Goal: Task Accomplishment & Management: Complete application form

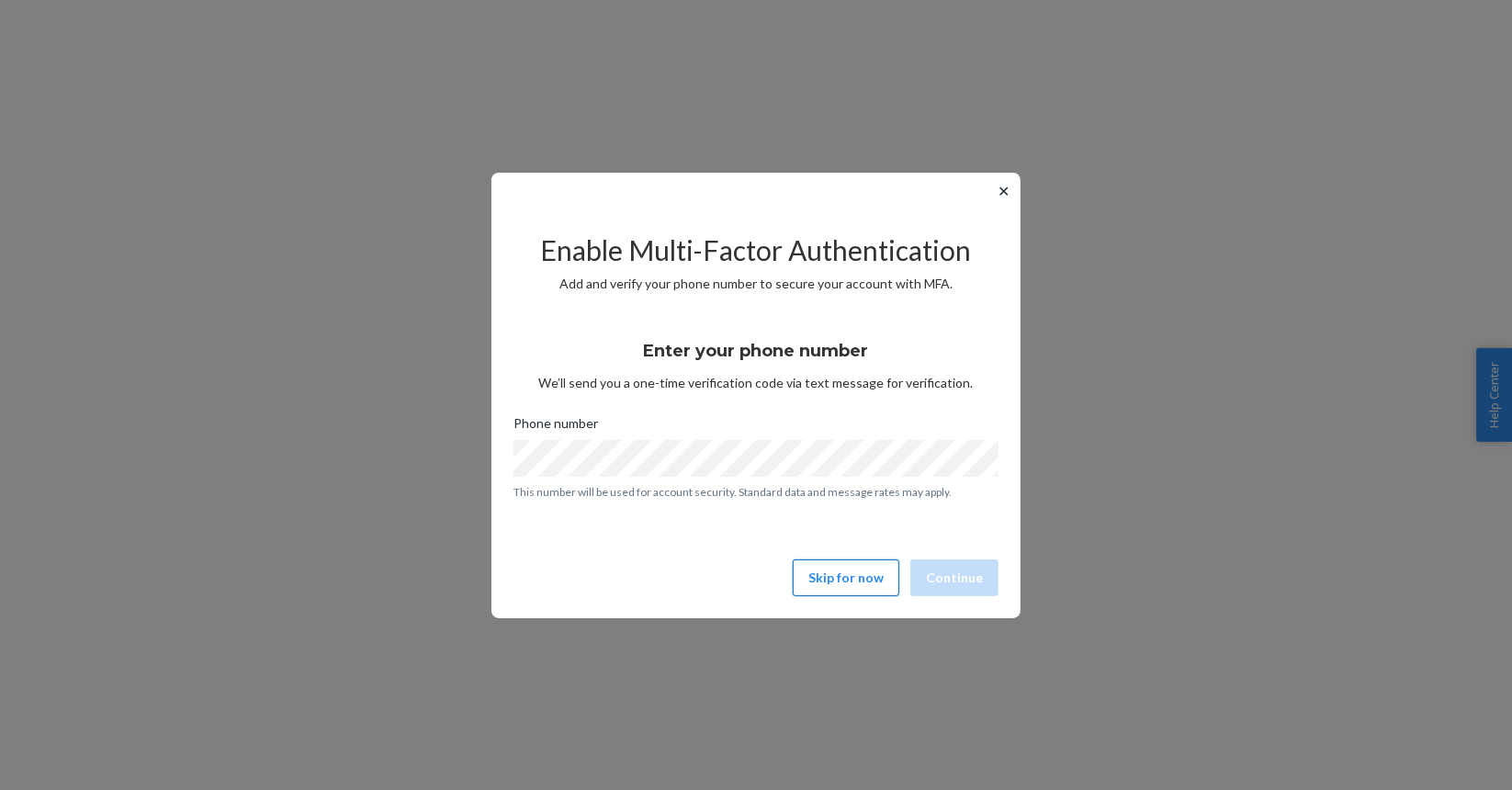
click at [826, 576] on button "Skip for now" at bounding box center [847, 577] width 106 height 36
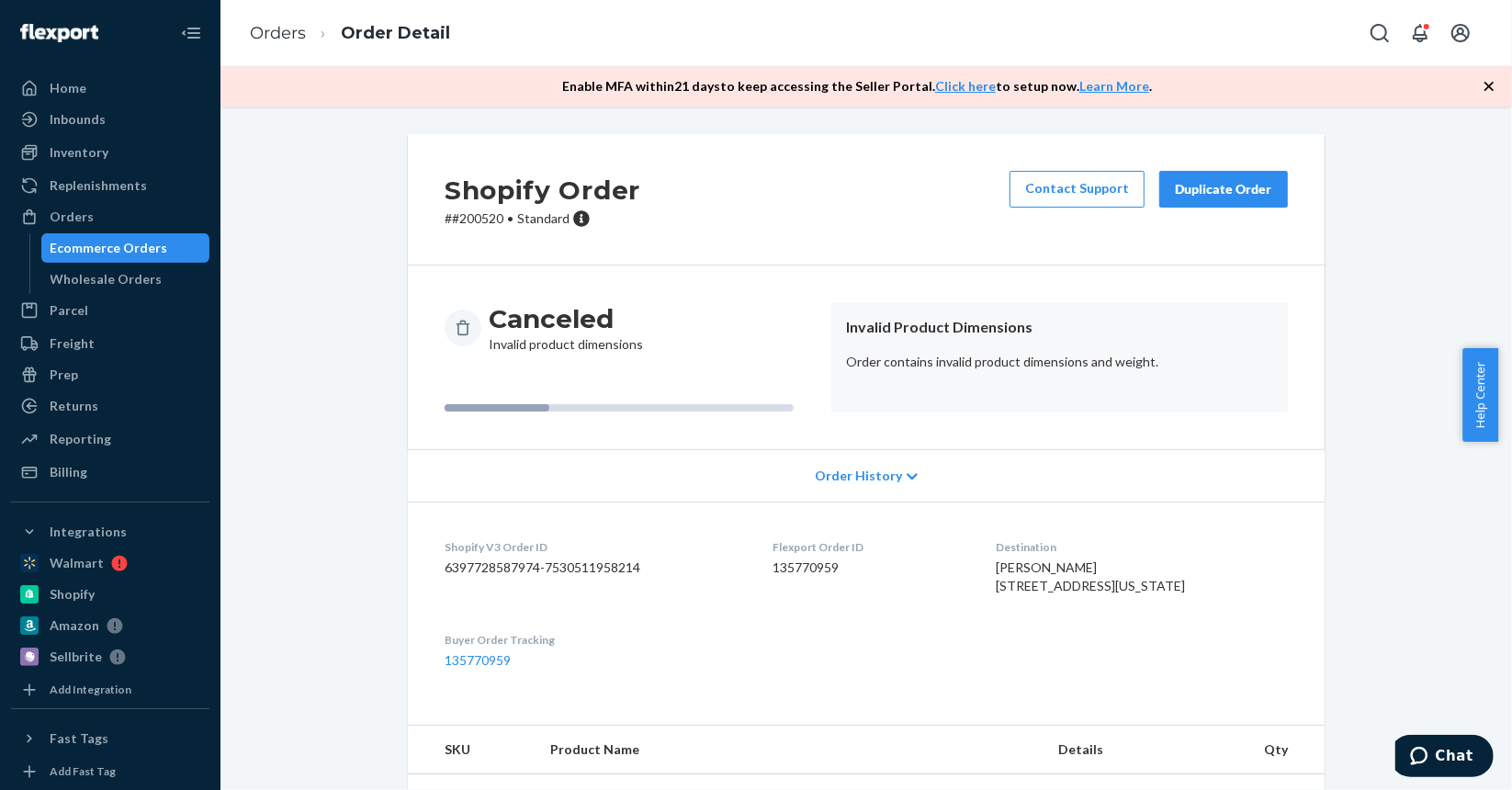
click at [659, 122] on div "Shopify Order # #200520 • Standard Contact Support Duplicate Order Canceled Inv…" at bounding box center [866, 448] width 1292 height 684
click at [119, 245] on div "Ecommerce Orders" at bounding box center [108, 247] width 117 height 19
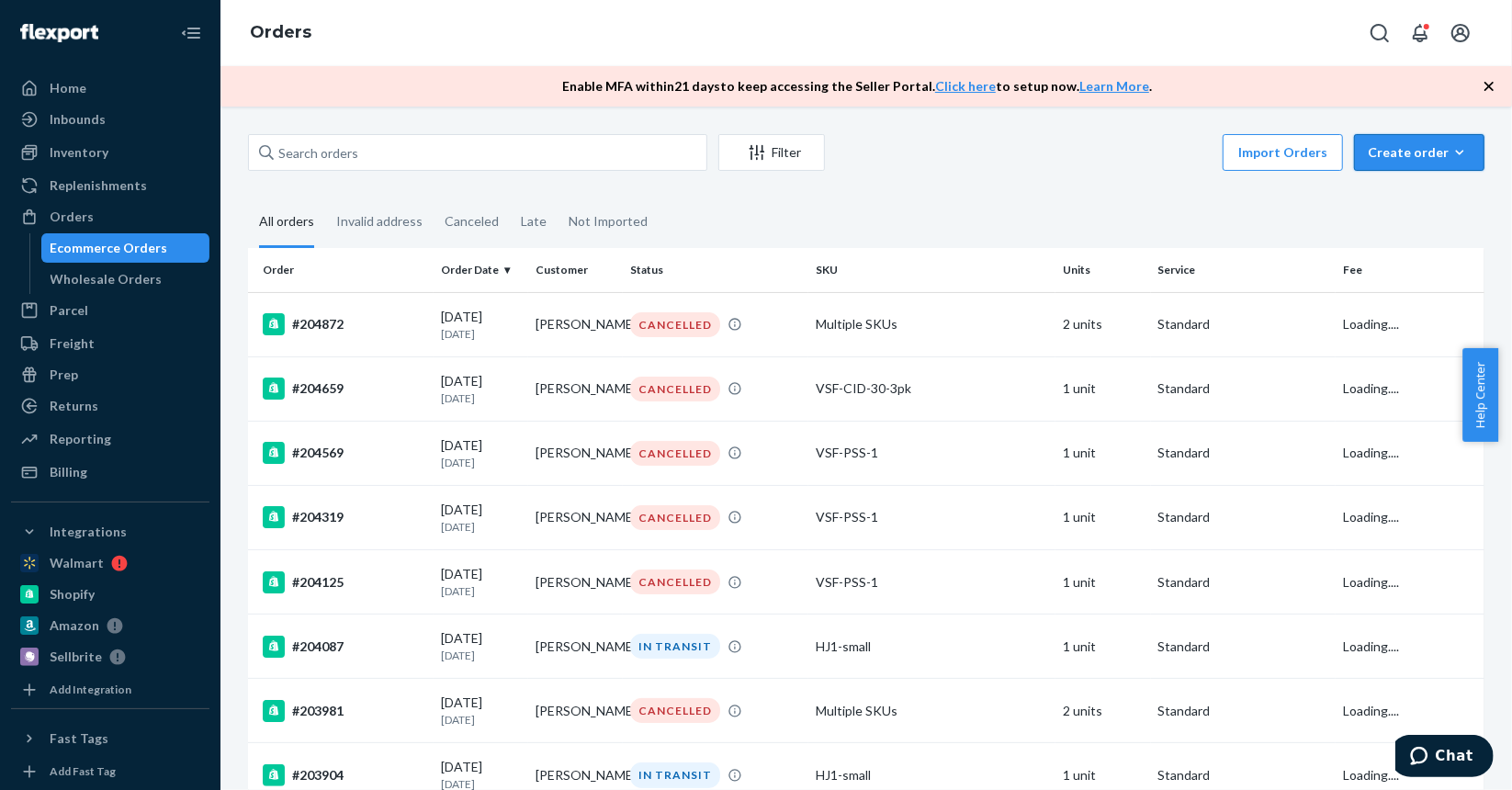
click at [1452, 158] on icon "button" at bounding box center [1460, 152] width 19 height 19
click at [1431, 194] on span "Ecommerce order" at bounding box center [1431, 196] width 114 height 13
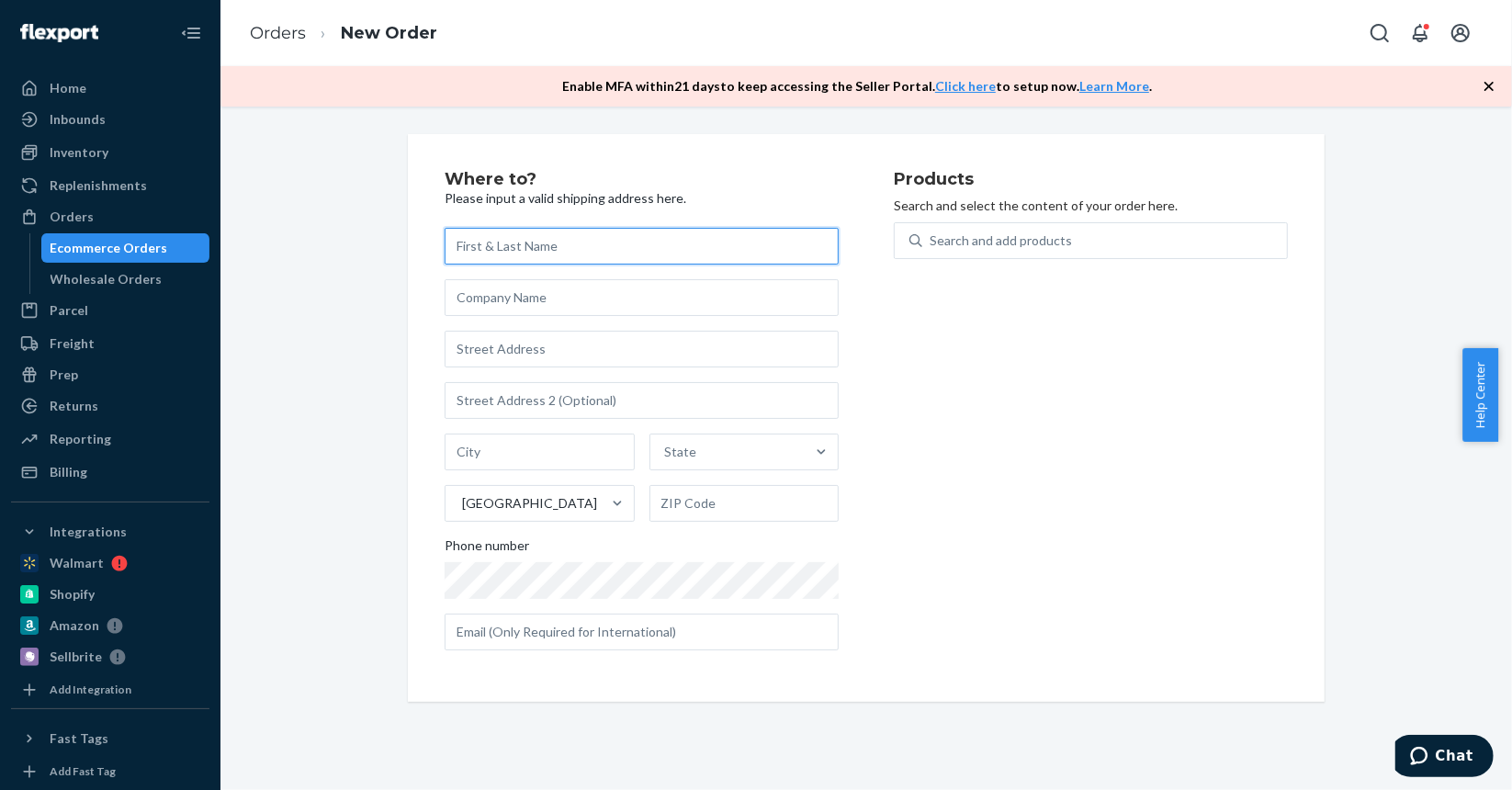
click at [549, 242] on input "text" at bounding box center [642, 245] width 394 height 36
click at [509, 248] on input "[PERSON_NAME]" at bounding box center [642, 245] width 394 height 36
type input "[PERSON_NAME]"
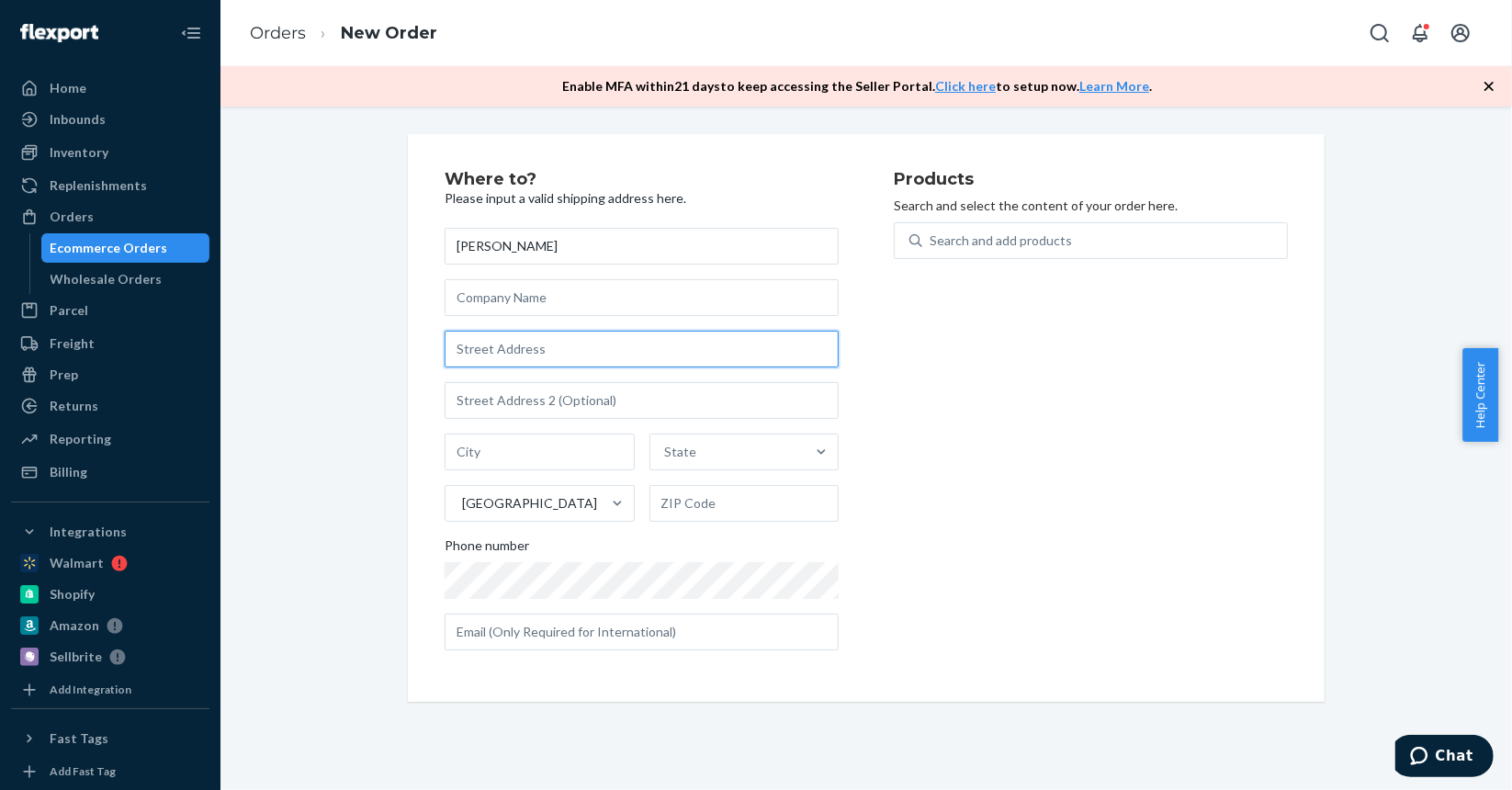
click at [511, 349] on input "text" at bounding box center [642, 349] width 394 height 36
click at [551, 354] on input "14838" at bounding box center [642, 349] width 394 height 36
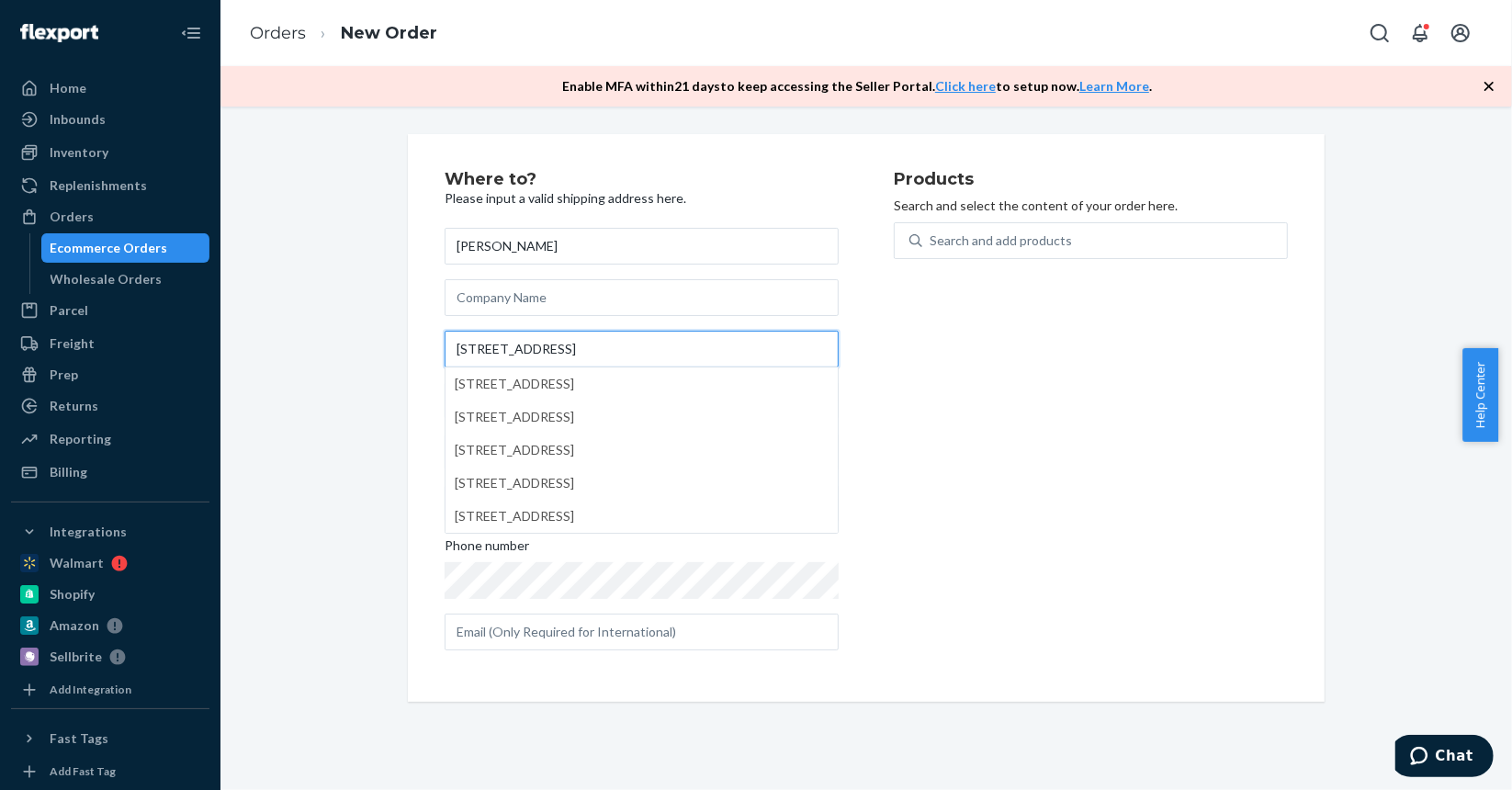
type input "[STREET_ADDRESS]"
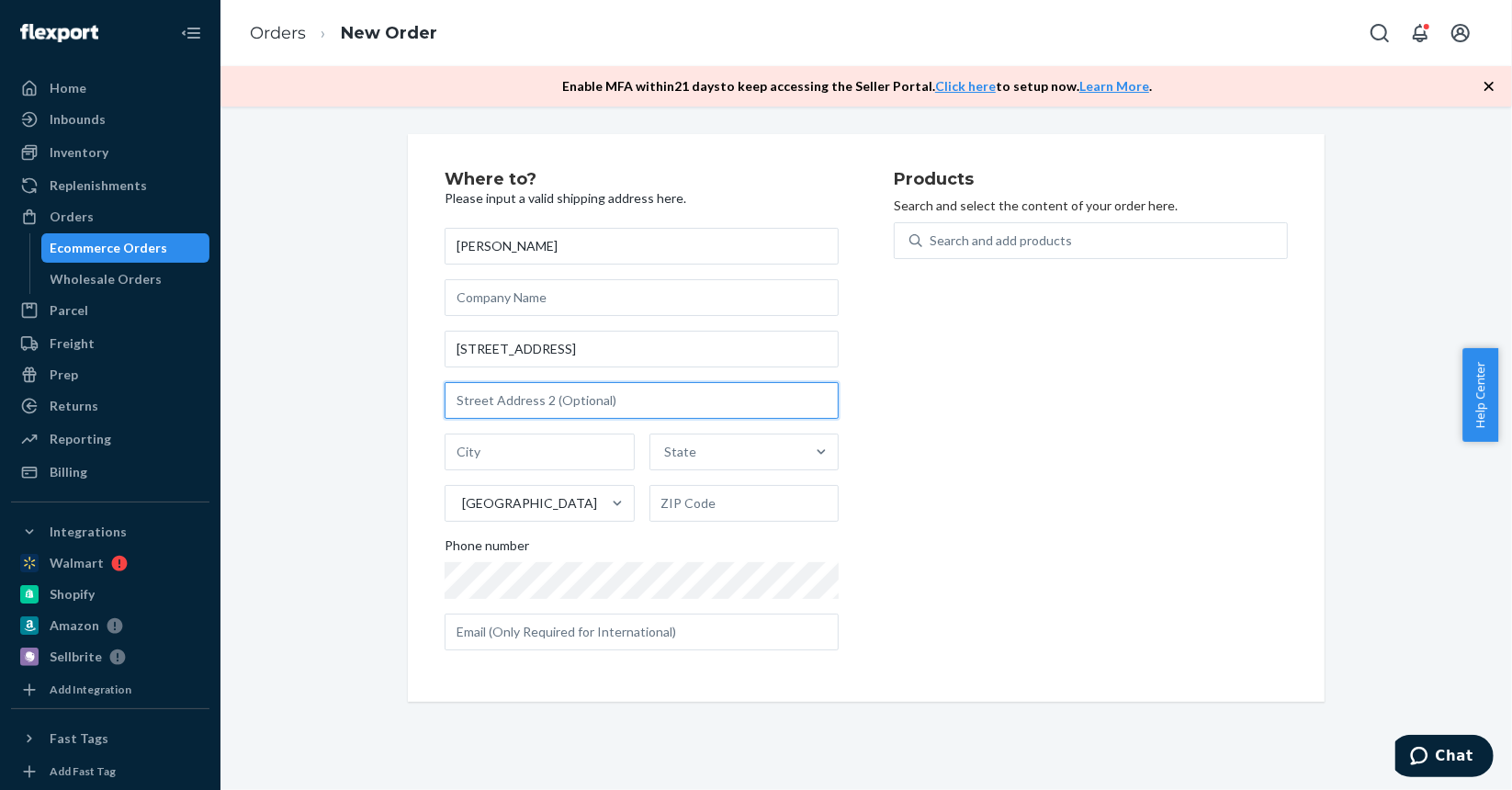
click at [589, 407] on input "text" at bounding box center [642, 400] width 394 height 36
type input "13"
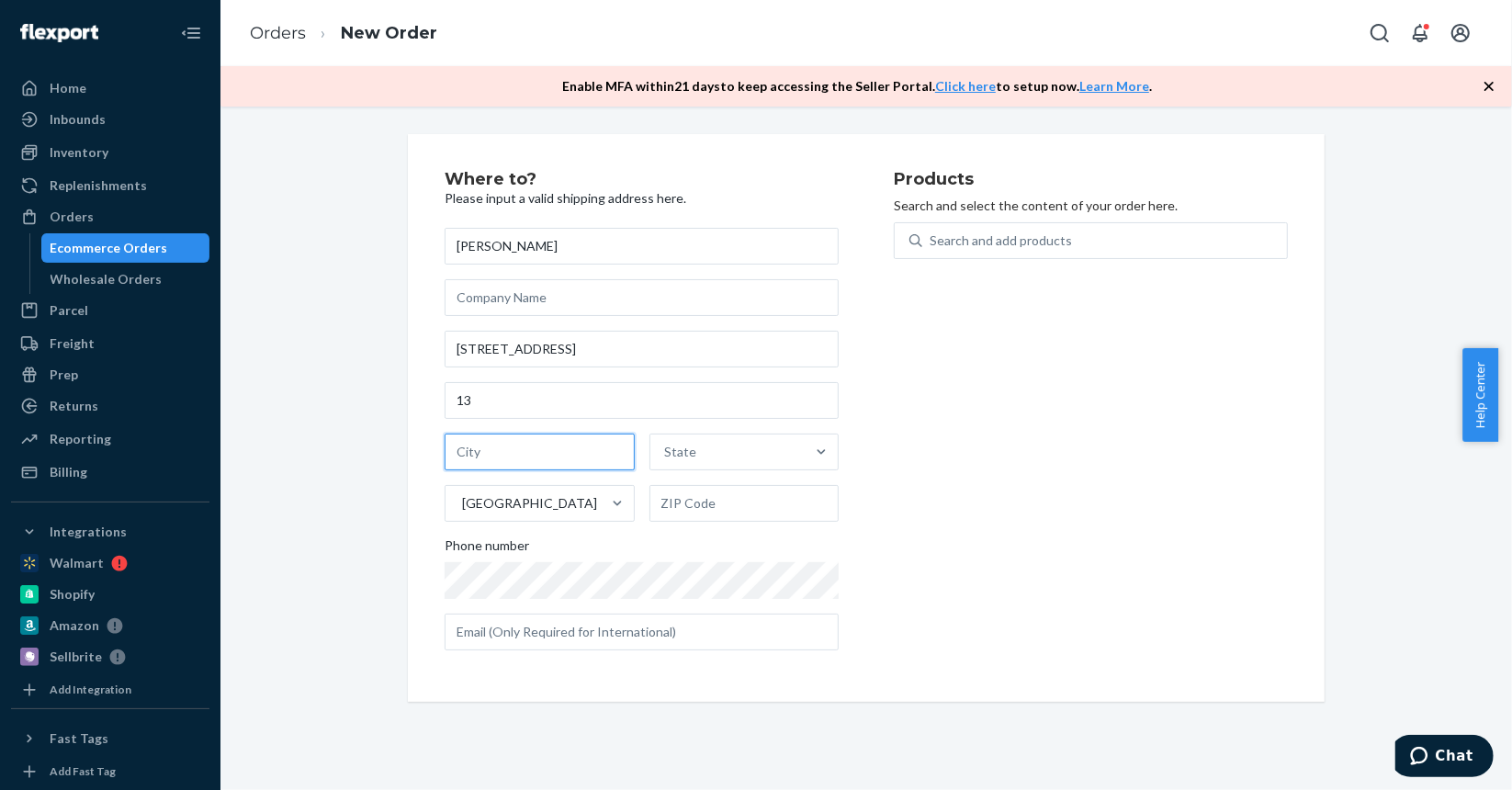
click at [584, 444] on input "text" at bounding box center [539, 451] width 190 height 36
type input "[GEOGRAPHIC_DATA]"
click at [604, 379] on div "[PERSON_NAME] [STREET_ADDRESS] Phone number" at bounding box center [642, 438] width 394 height 423
click at [805, 452] on div at bounding box center [822, 451] width 34 height 19
click at [667, 452] on input "State" at bounding box center [666, 451] width 2 height 19
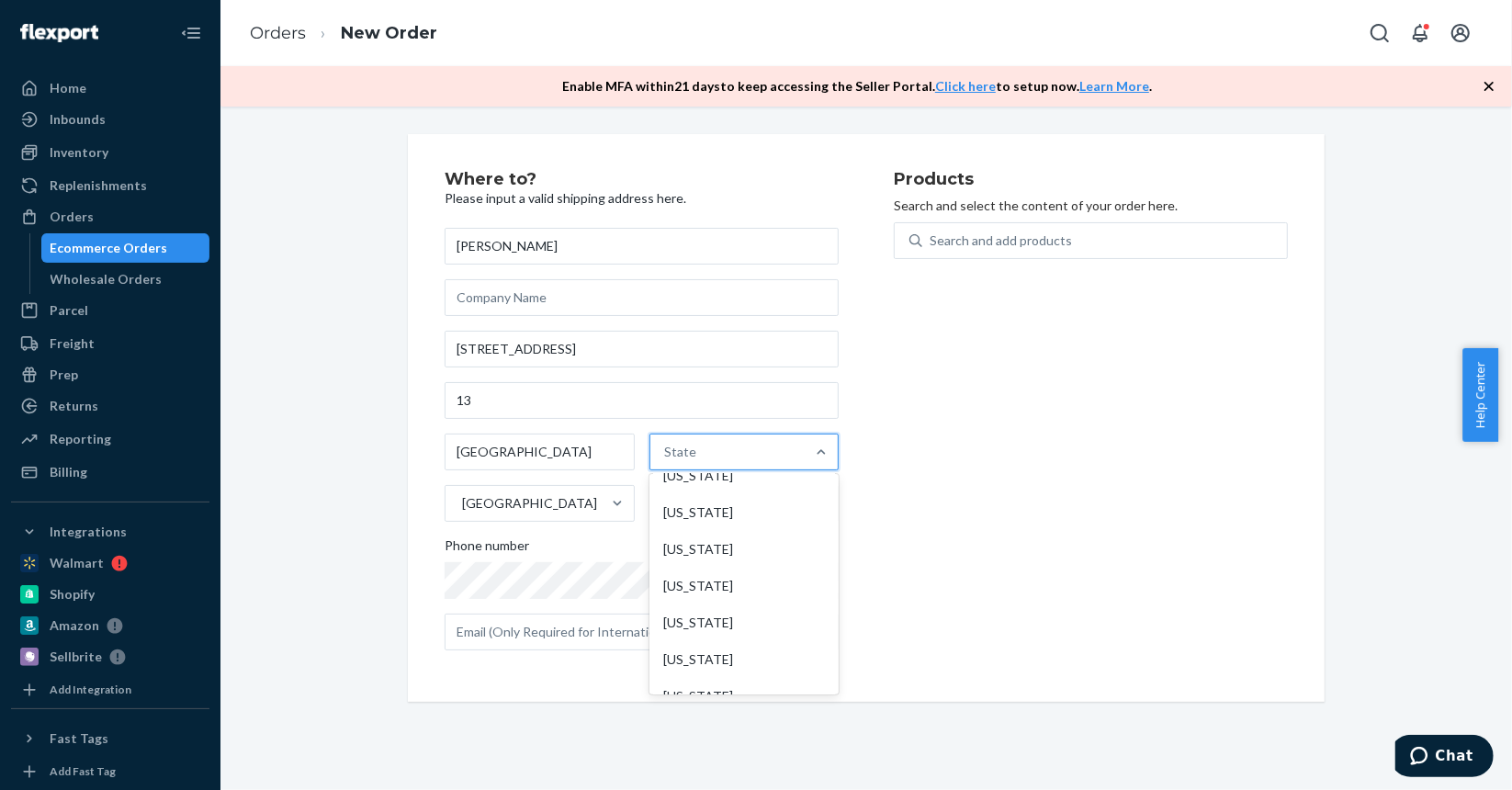
scroll to position [797, 0]
click at [746, 454] on div "State" at bounding box center [728, 451] width 156 height 36
click at [667, 454] on input "0 results available. Select is focused ,type to refine list, press Down to open…" at bounding box center [666, 451] width 2 height 19
click at [549, 506] on div "[GEOGRAPHIC_DATA]" at bounding box center [523, 502] width 156 height 36
click at [462, 506] on input "[GEOGRAPHIC_DATA]" at bounding box center [461, 503] width 2 height 19
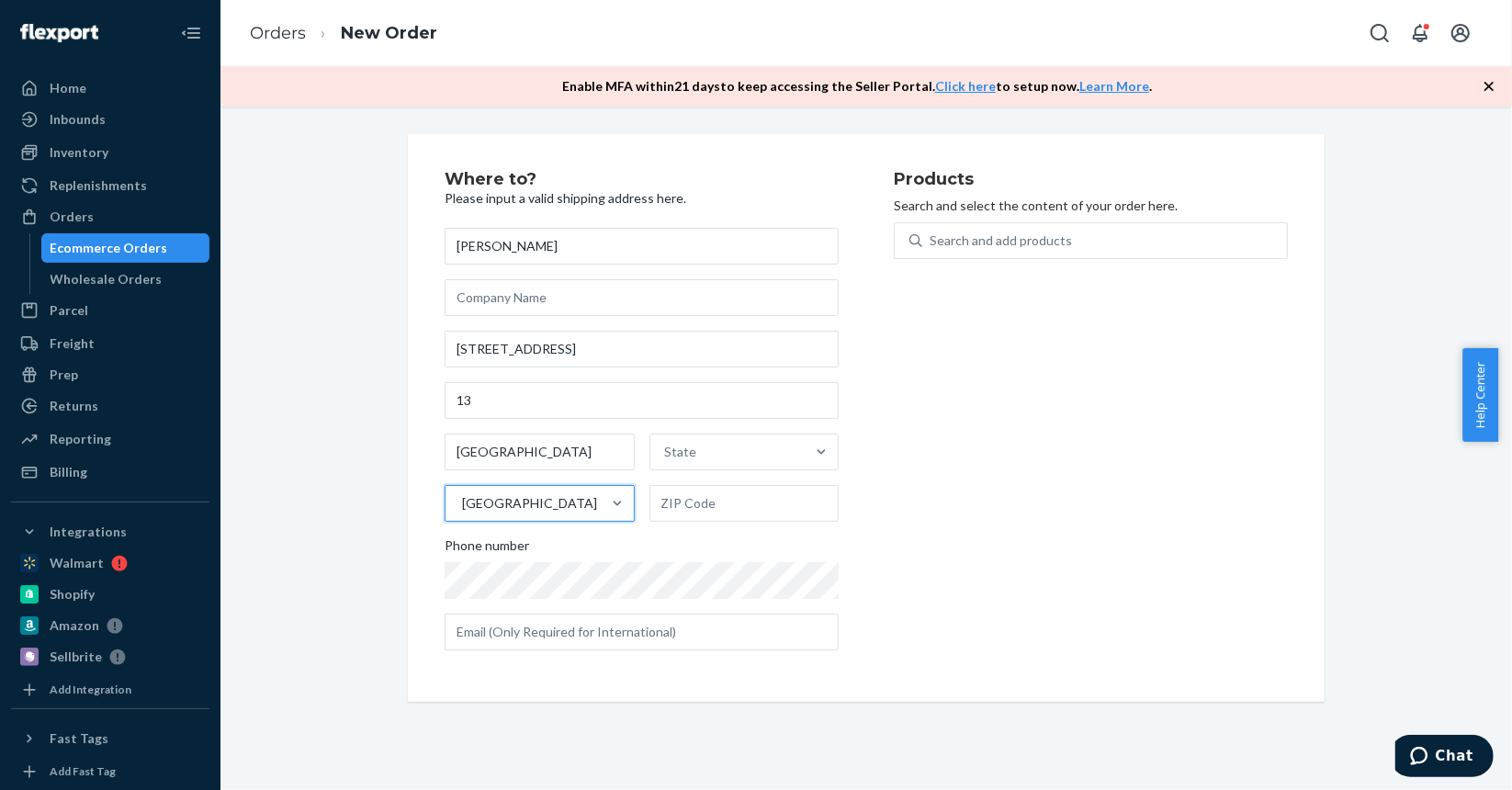
drag, startPoint x: 536, startPoint y: 496, endPoint x: 515, endPoint y: 503, distance: 22.1
click at [515, 503] on div "[GEOGRAPHIC_DATA]" at bounding box center [523, 502] width 156 height 36
click at [462, 503] on input "0 results available. Select is focused ,type to refine list, press Down to open…" at bounding box center [461, 503] width 2 height 19
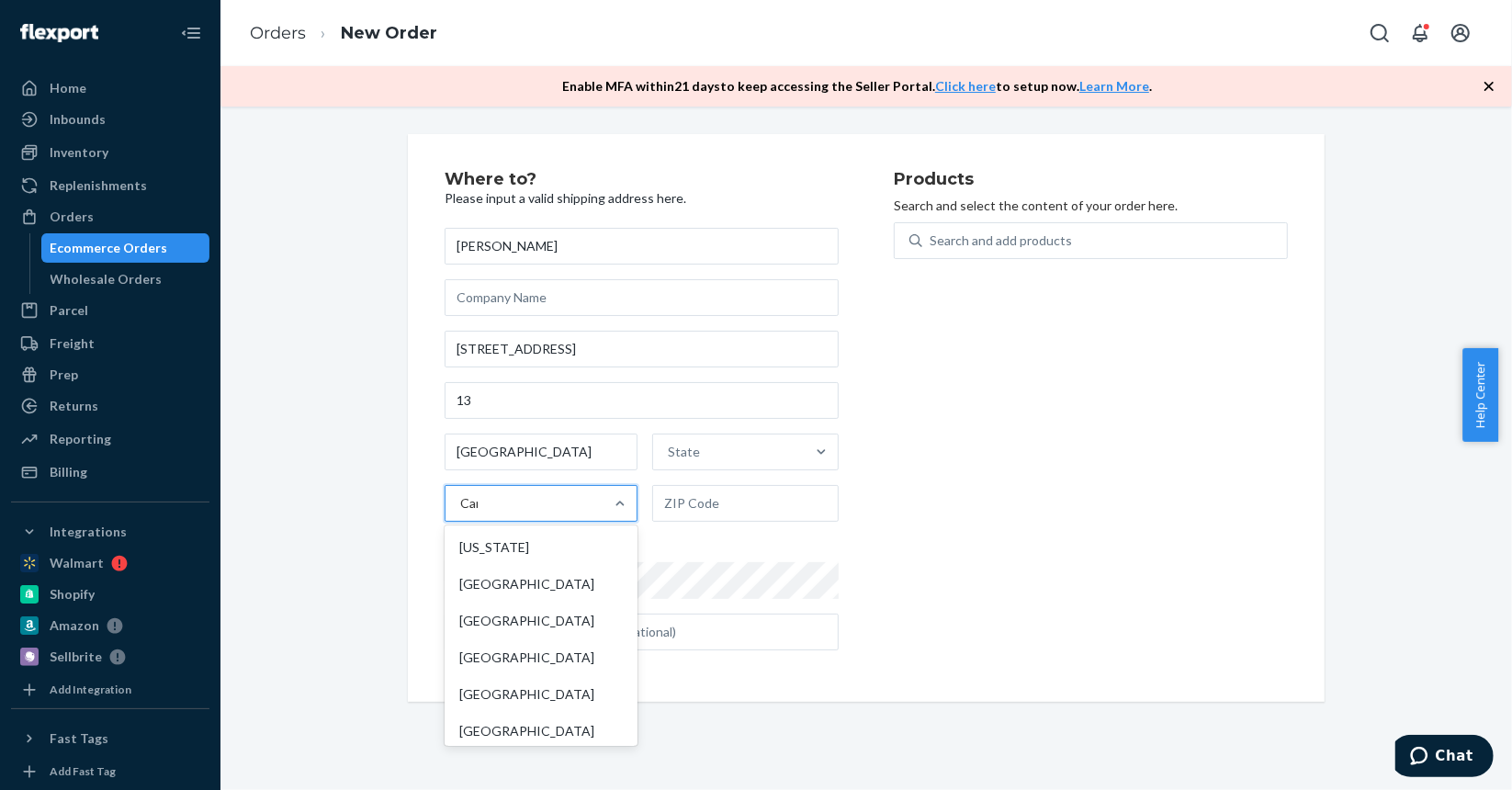
type input "Cana"
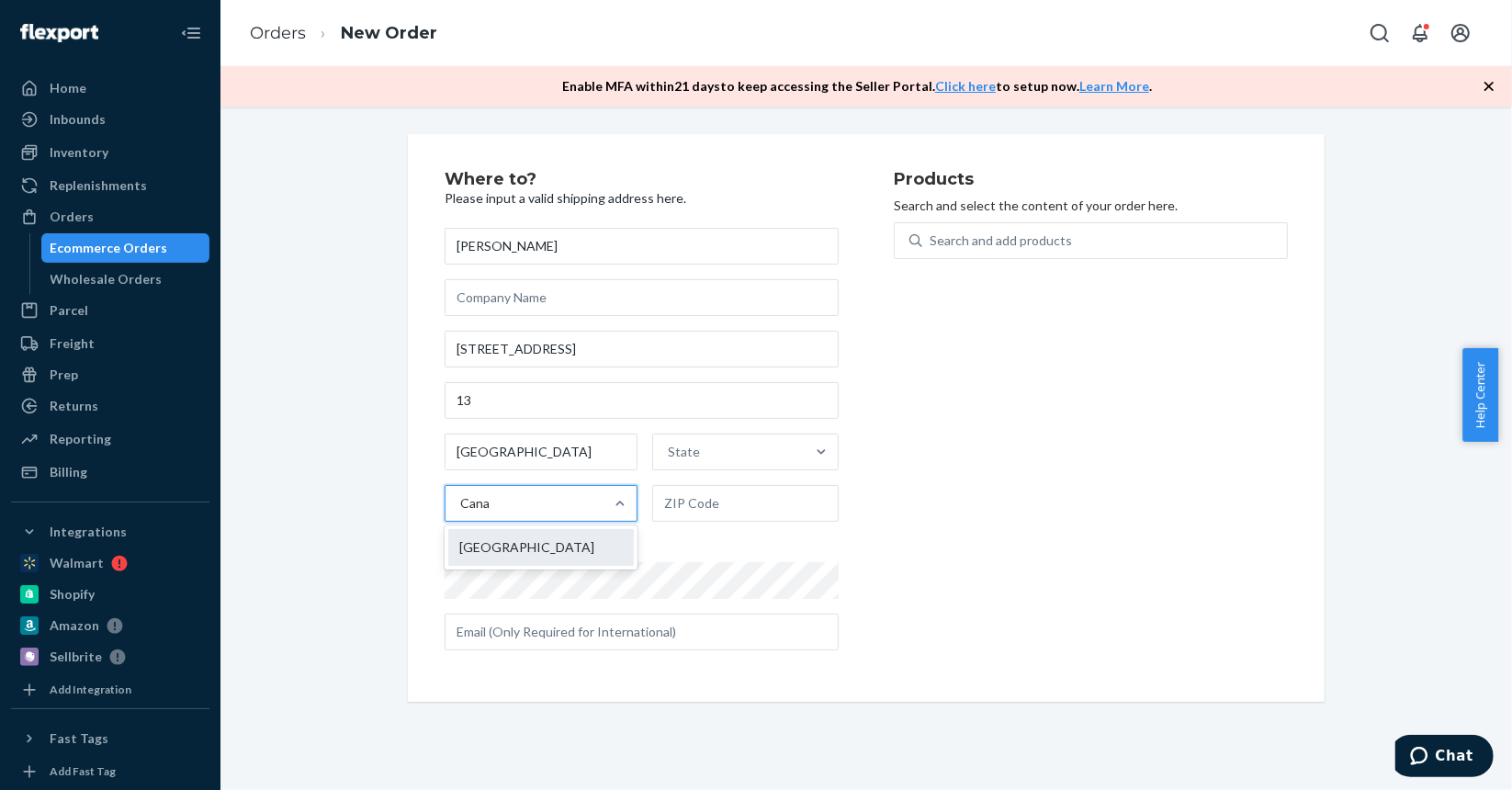
click at [519, 532] on div "[GEOGRAPHIC_DATA]" at bounding box center [541, 547] width 185 height 36
click at [492, 512] on input "Cana" at bounding box center [476, 503] width 32 height 19
click at [710, 460] on div "State" at bounding box center [728, 451] width 156 height 36
click at [667, 460] on input "State" at bounding box center [666, 451] width 2 height 19
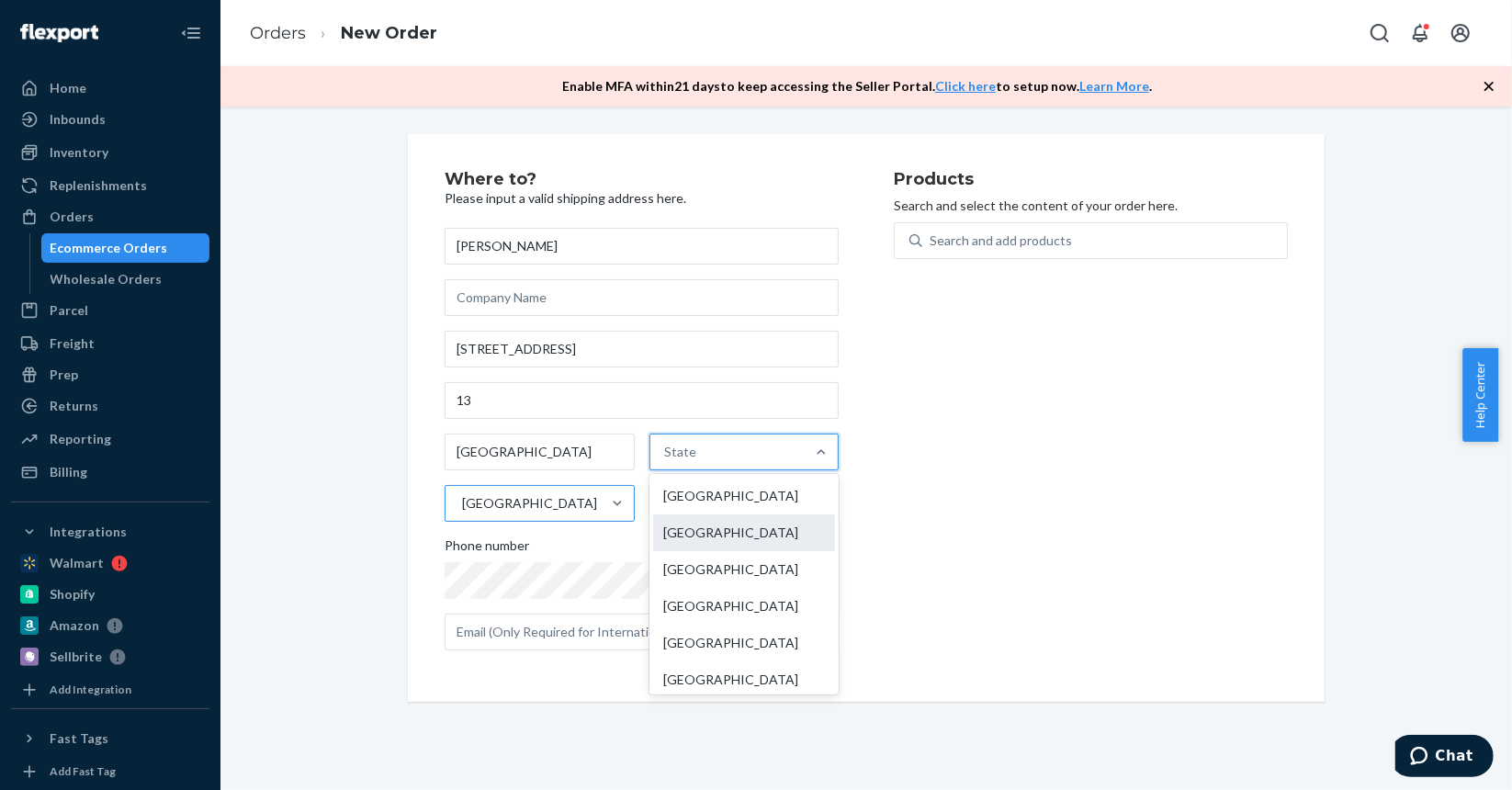
drag, startPoint x: 721, startPoint y: 537, endPoint x: 730, endPoint y: 561, distance: 25.6
click at [722, 537] on div "[GEOGRAPHIC_DATA]" at bounding box center [745, 532] width 183 height 36
click at [667, 461] on input "option [GEOGRAPHIC_DATA] focused, 2 of 13. 13 results available. Use Up and Dow…" at bounding box center [666, 451] width 2 height 19
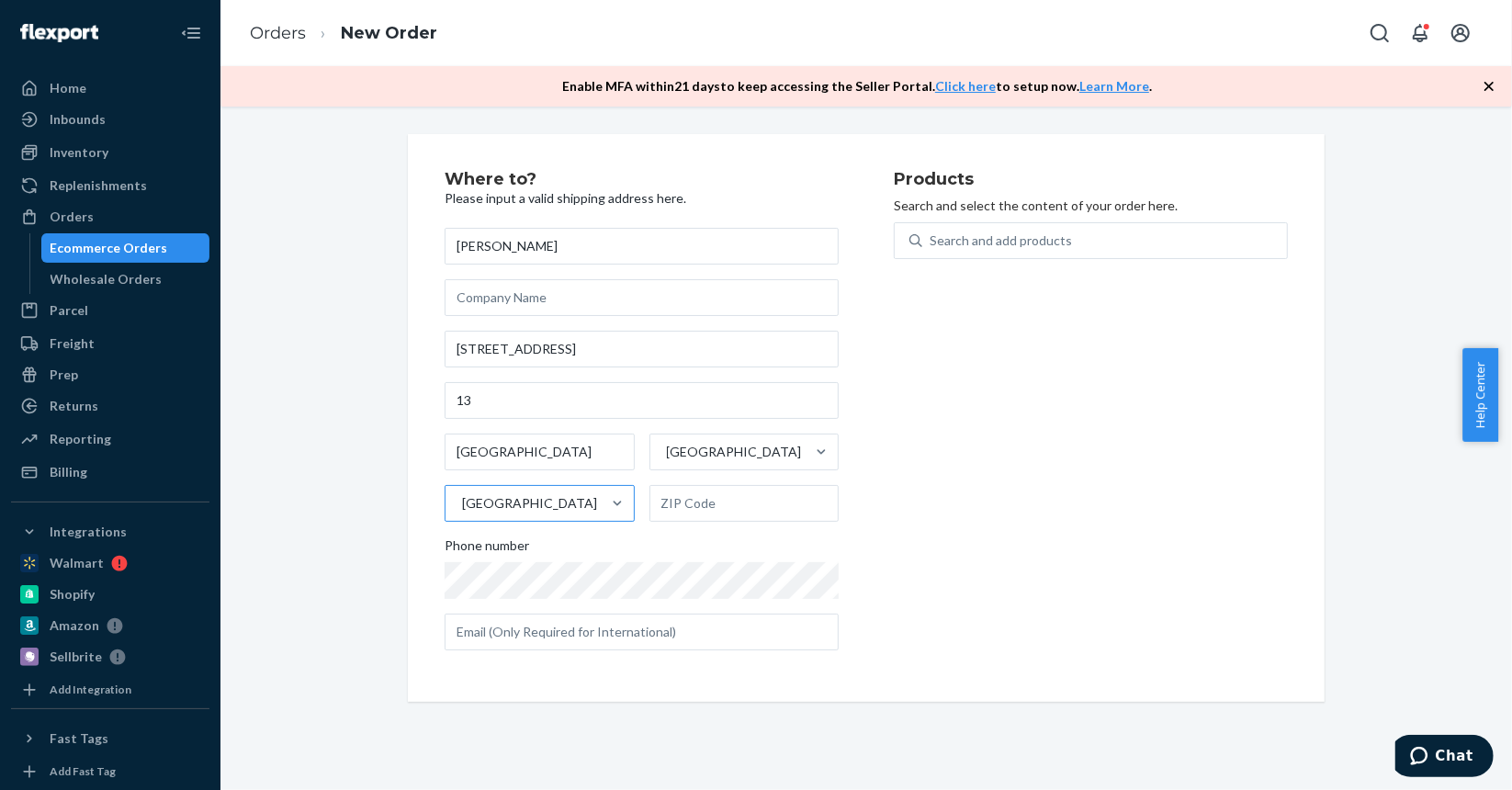
click at [1024, 508] on div "Products Search and select the content of your order here. Search and add produ…" at bounding box center [1091, 418] width 394 height 494
click at [644, 695] on div "Where to? Please input a valid shipping address here. [PERSON_NAME] [STREET_ADD…" at bounding box center [866, 418] width 917 height 567
click at [1016, 234] on div "Search and add products" at bounding box center [1000, 240] width 142 height 19
click at [931, 234] on input "0 results available. Use Up and Down to choose options, press Enter to select t…" at bounding box center [930, 240] width 2 height 19
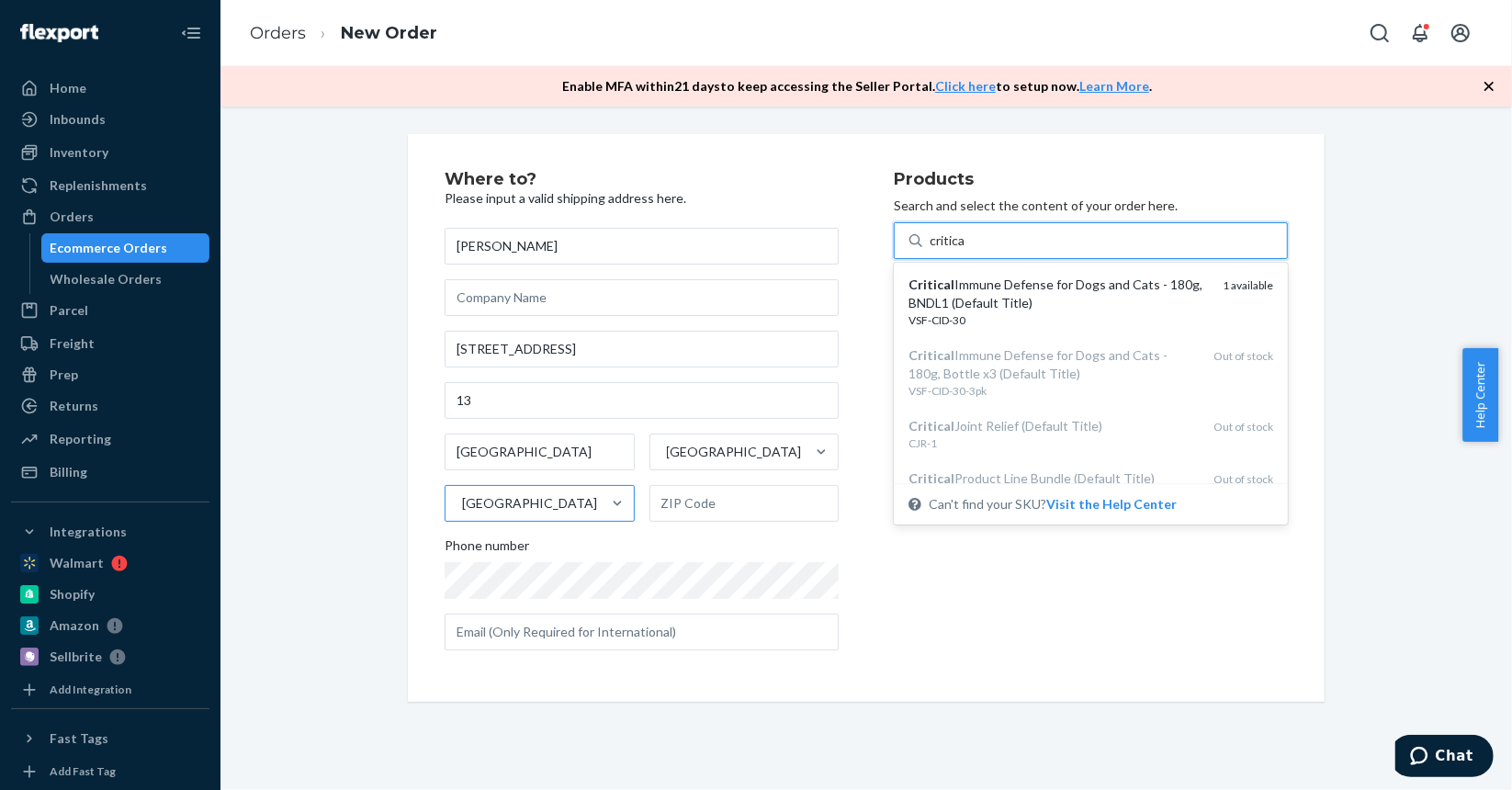
type input "critical"
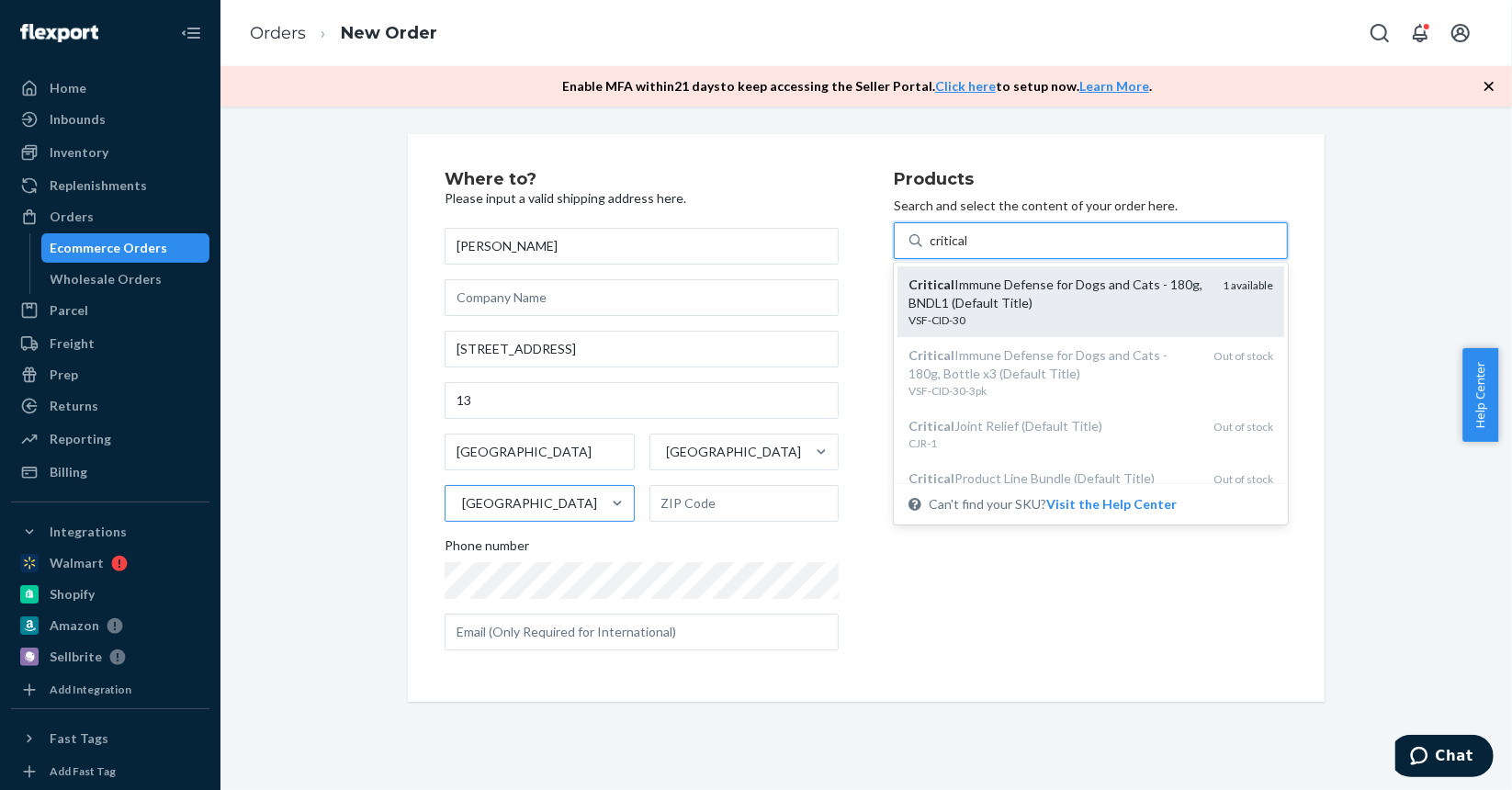
click at [1073, 316] on div "VSF-CID-30" at bounding box center [1059, 320] width 300 height 16
click at [970, 250] on input "critical" at bounding box center [949, 240] width 40 height 19
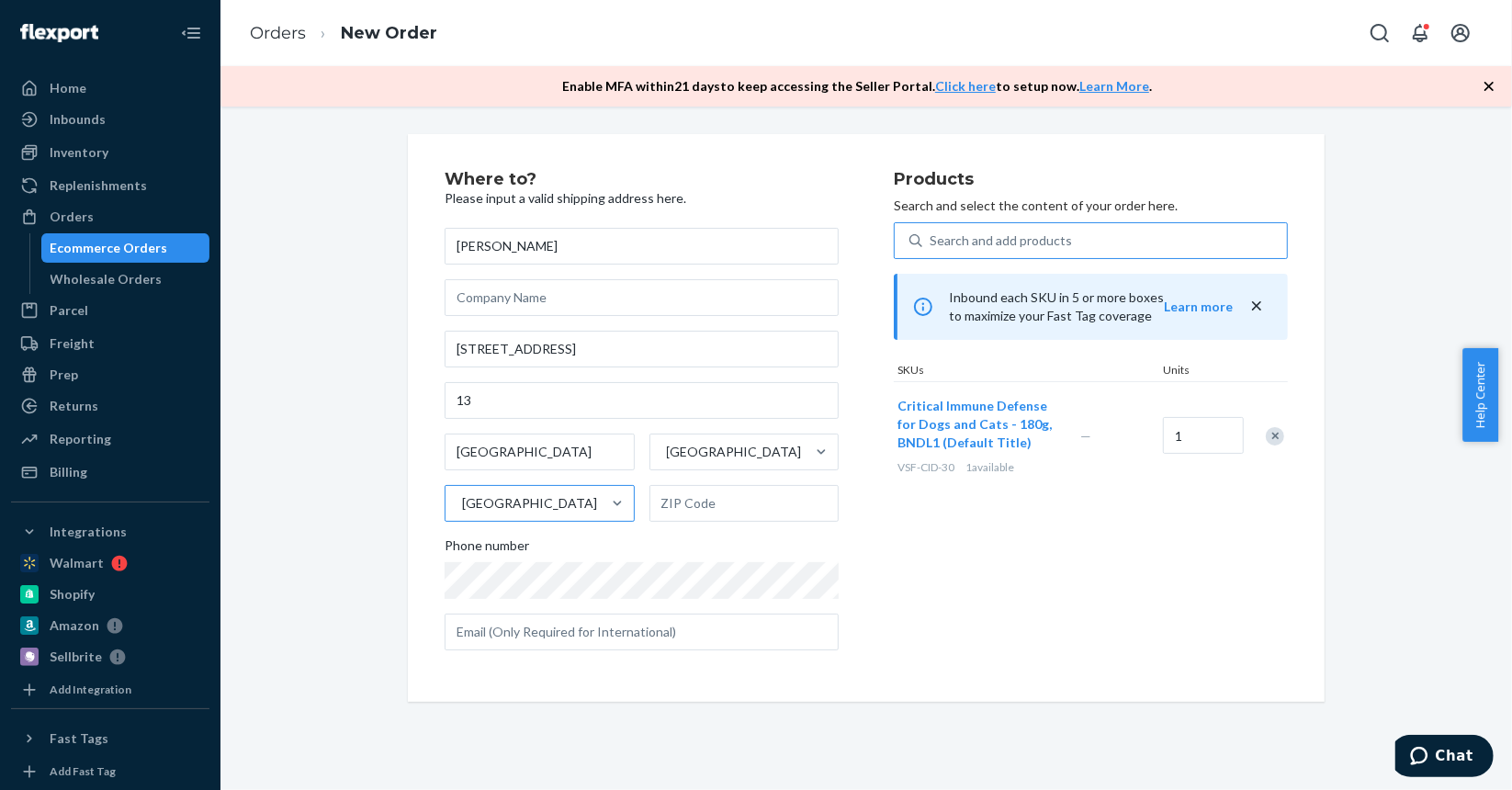
click at [579, 711] on div "Where to? Please input a valid shipping address here. [PERSON_NAME] [STREET_ADD…" at bounding box center [866, 448] width 1292 height 684
click at [1483, 84] on icon "button" at bounding box center [1489, 86] width 19 height 19
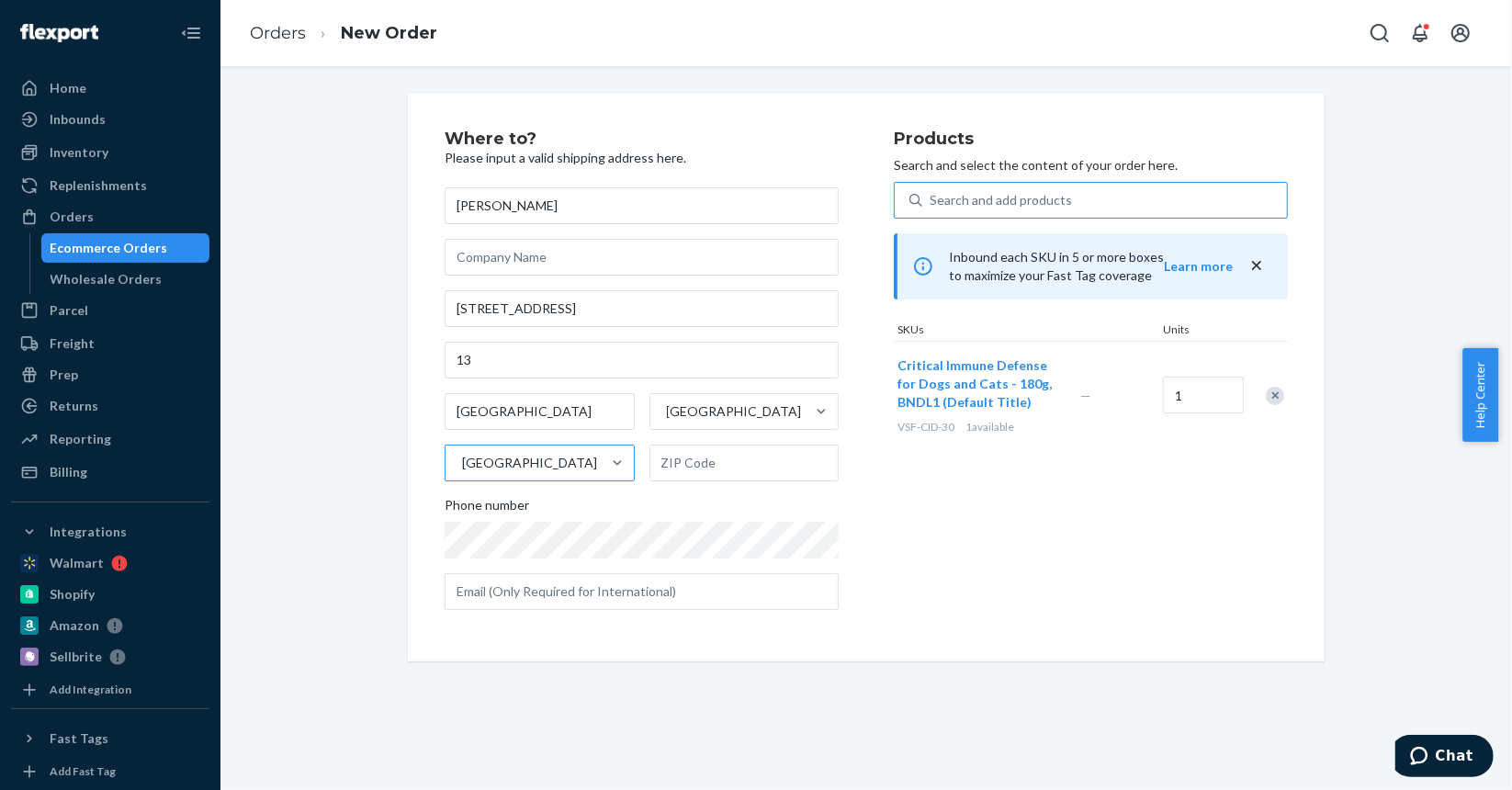
click at [625, 657] on div "Where to? Please input a valid shipping address here. [PERSON_NAME] [STREET_ADD…" at bounding box center [866, 377] width 917 height 567
click at [686, 460] on input "text" at bounding box center [744, 462] width 190 height 36
click at [696, 466] on input "text" at bounding box center [744, 462] width 190 height 36
type input "V3S 2P3"
click at [906, 508] on div "Products Search and select the content of your order here. Search and add produ…" at bounding box center [1091, 377] width 394 height 494
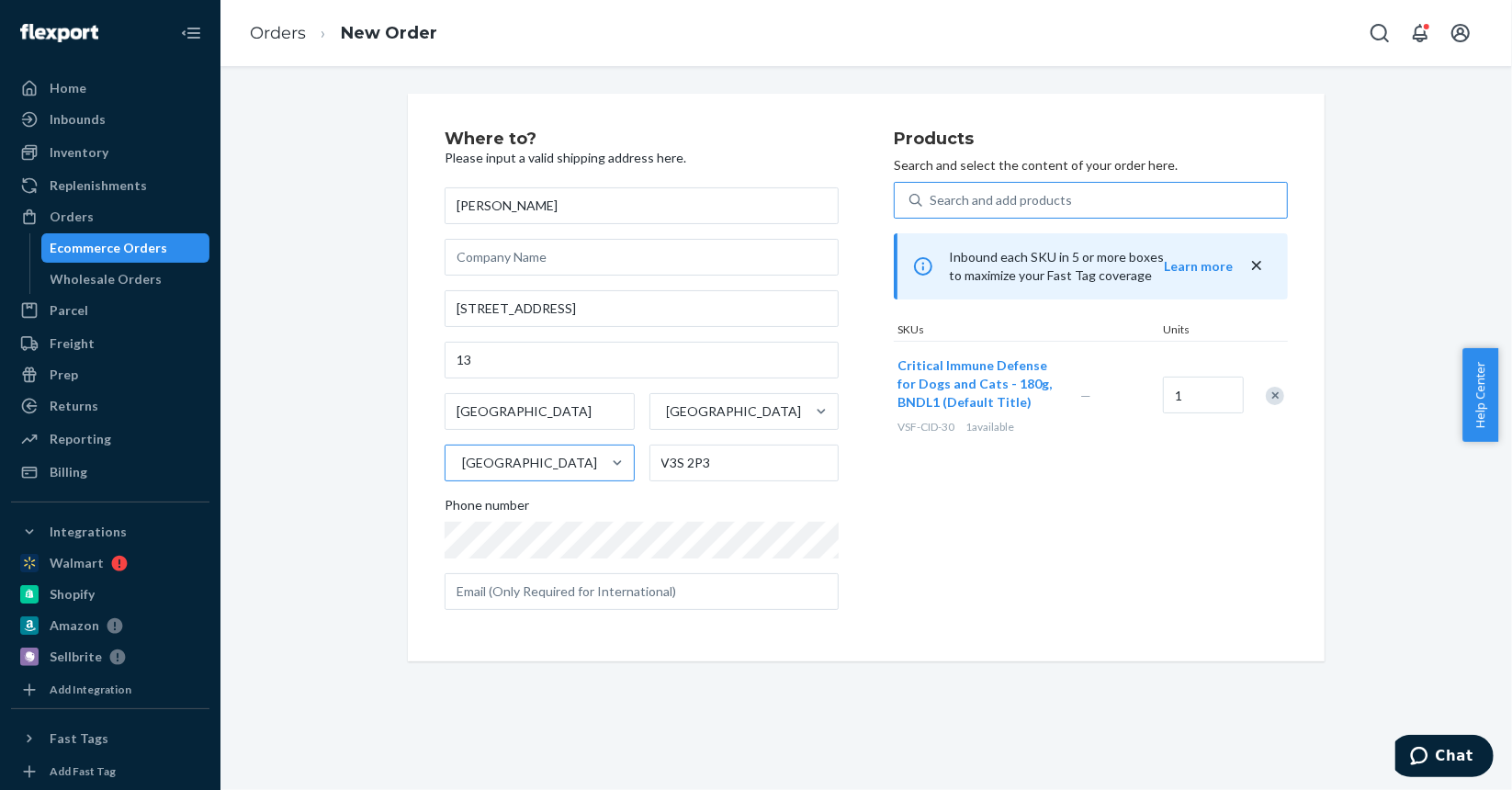
click at [1254, 267] on icon "close" at bounding box center [1257, 265] width 19 height 19
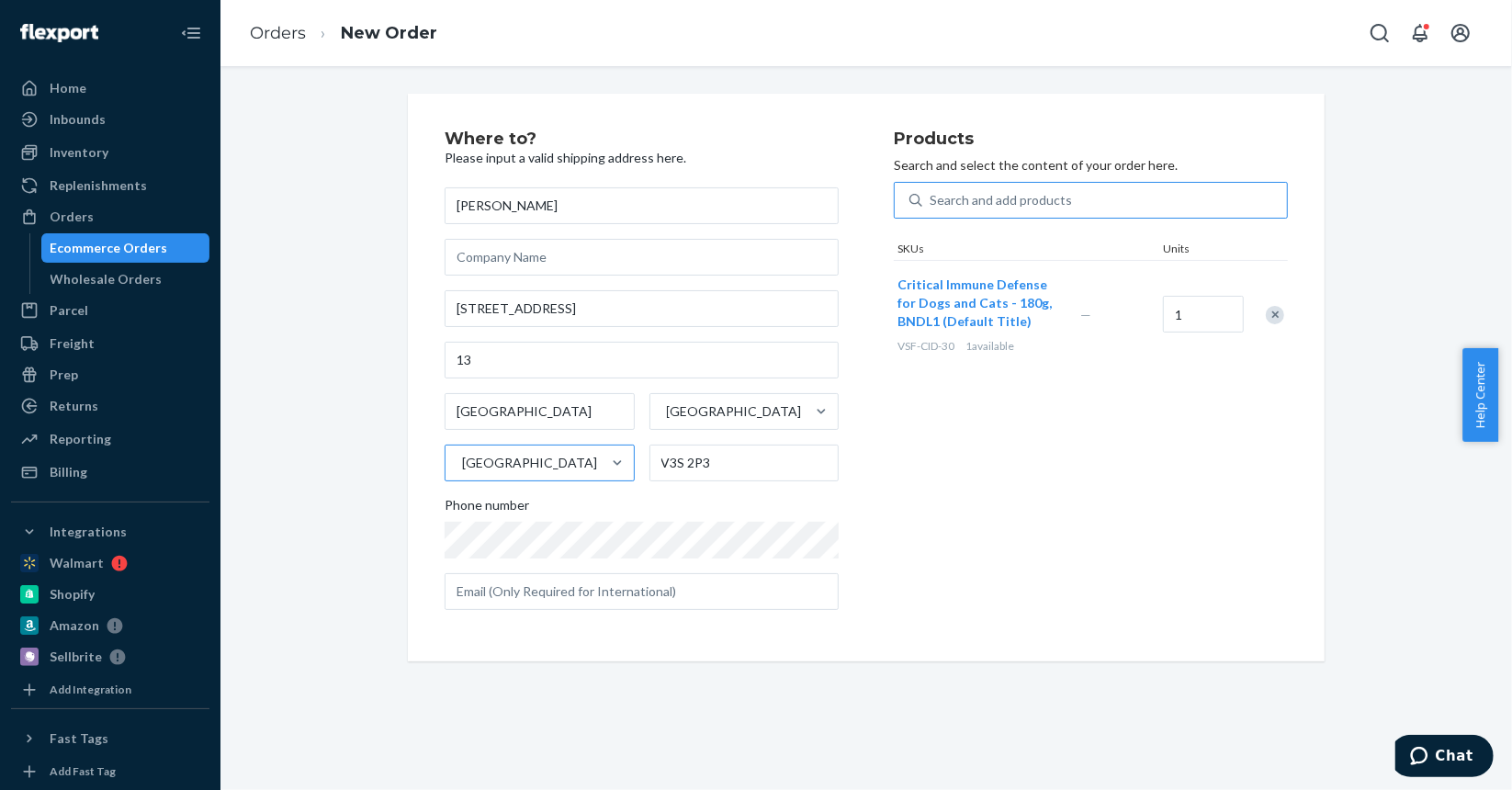
click at [639, 655] on div "Where to? Please input a valid shipping address here. [PERSON_NAME] [STREET_ADD…" at bounding box center [866, 377] width 917 height 567
drag, startPoint x: 68, startPoint y: 250, endPoint x: 427, endPoint y: 580, distance: 487.6
click at [68, 250] on div "Ecommerce Orders" at bounding box center [108, 247] width 117 height 19
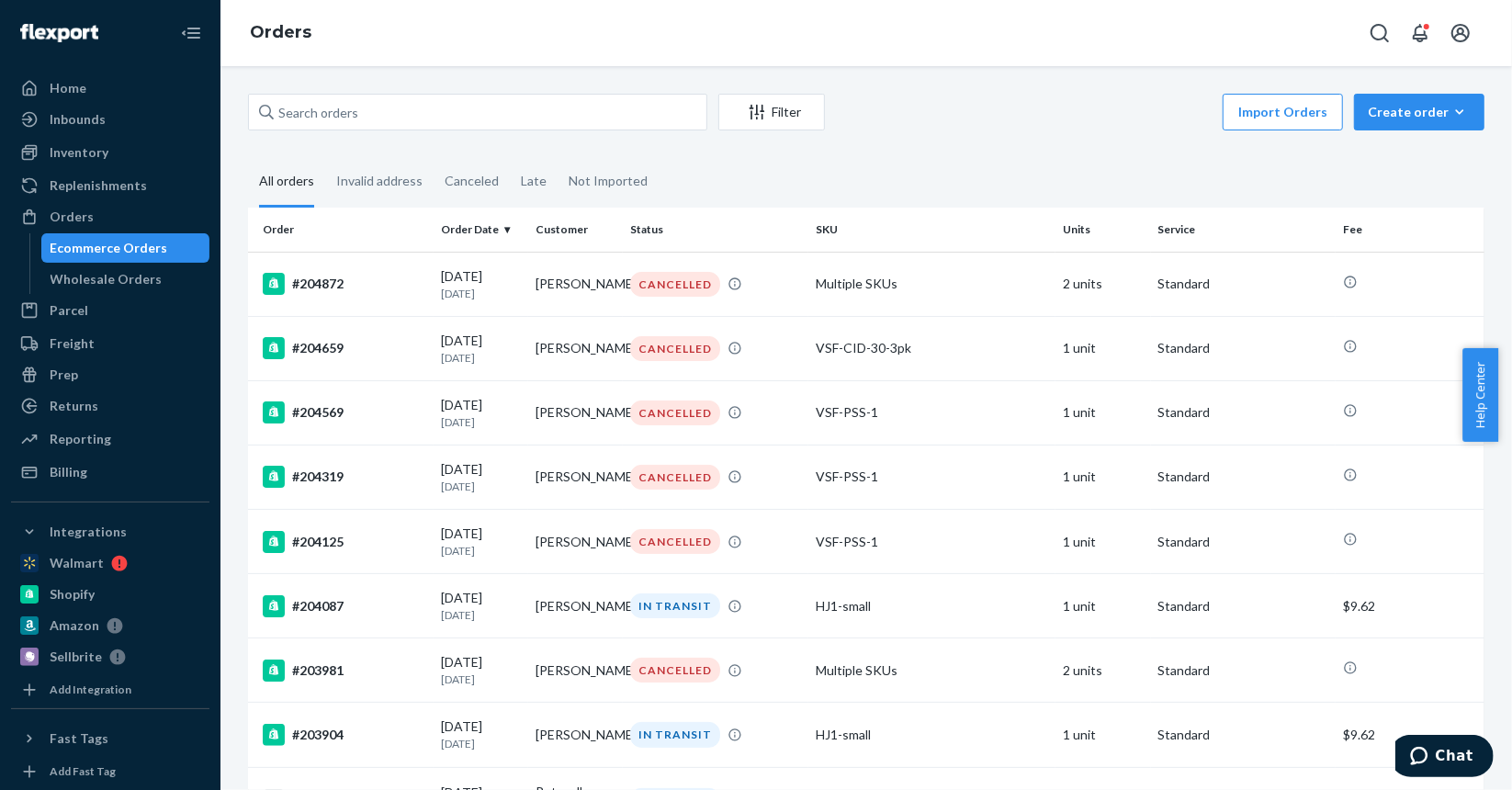
click at [889, 103] on div "Import Orders Create order Ecommerce order Removal order" at bounding box center [1160, 114] width 649 height 41
click at [699, 9] on div "Orders" at bounding box center [866, 33] width 1292 height 66
drag, startPoint x: 81, startPoint y: 241, endPoint x: 103, endPoint y: 237, distance: 22.4
click at [81, 241] on div "Ecommerce Orders" at bounding box center [108, 247] width 117 height 19
click at [154, 252] on div "Ecommerce Orders" at bounding box center [108, 247] width 117 height 19
